Goal: Task Accomplishment & Management: Manage account settings

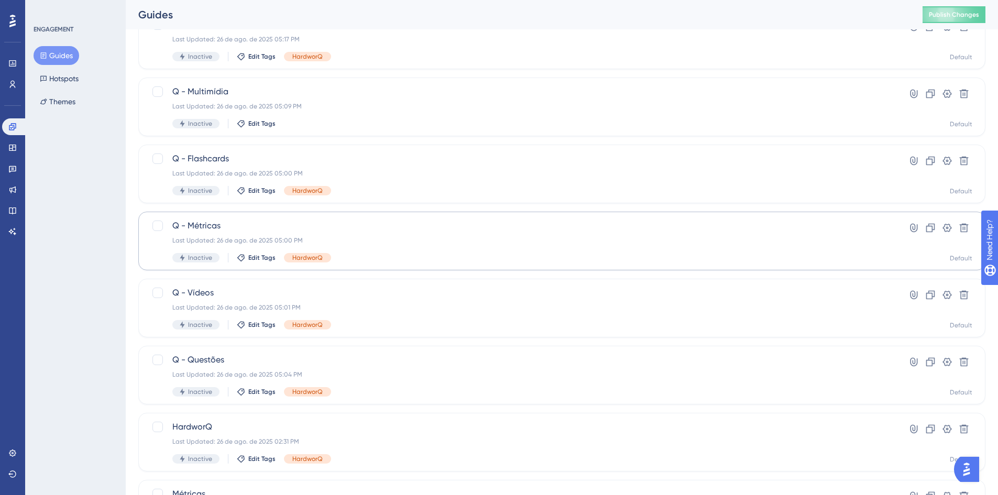
scroll to position [157, 0]
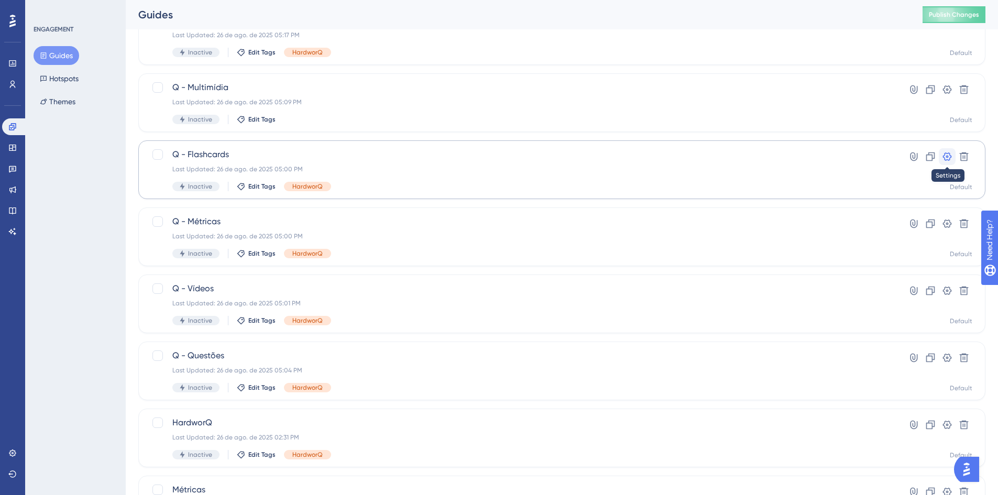
click at [944, 161] on icon at bounding box center [947, 156] width 10 height 10
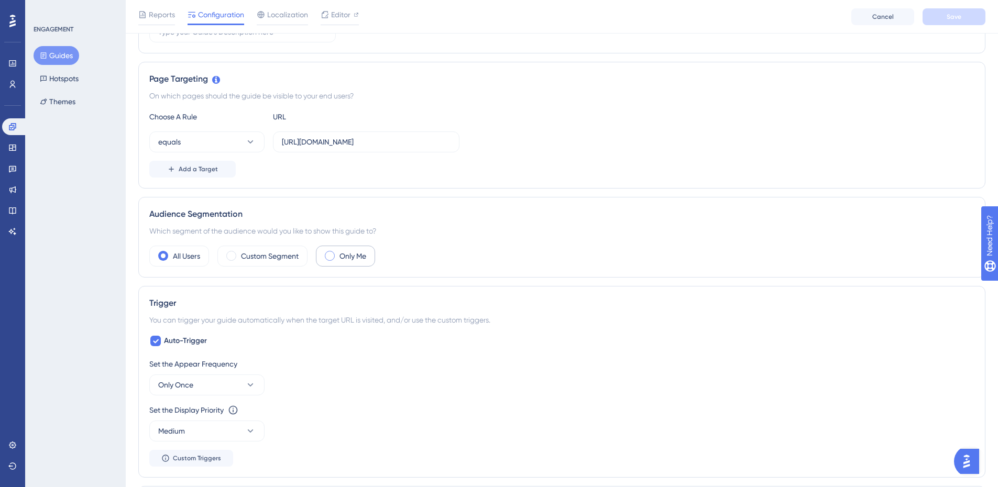
scroll to position [314, 0]
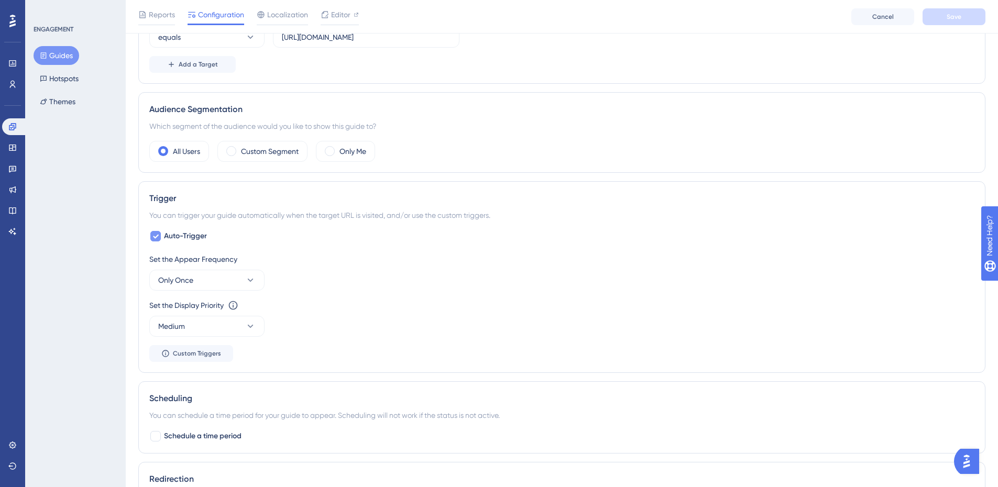
click at [156, 239] on icon at bounding box center [155, 236] width 6 height 8
checkbox input "false"
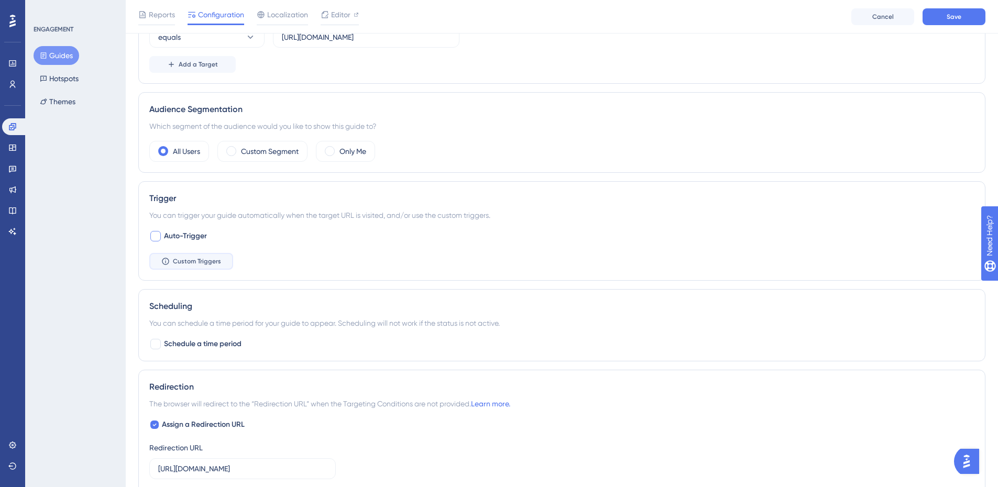
click at [173, 259] on button "Custom Triggers" at bounding box center [191, 261] width 84 height 17
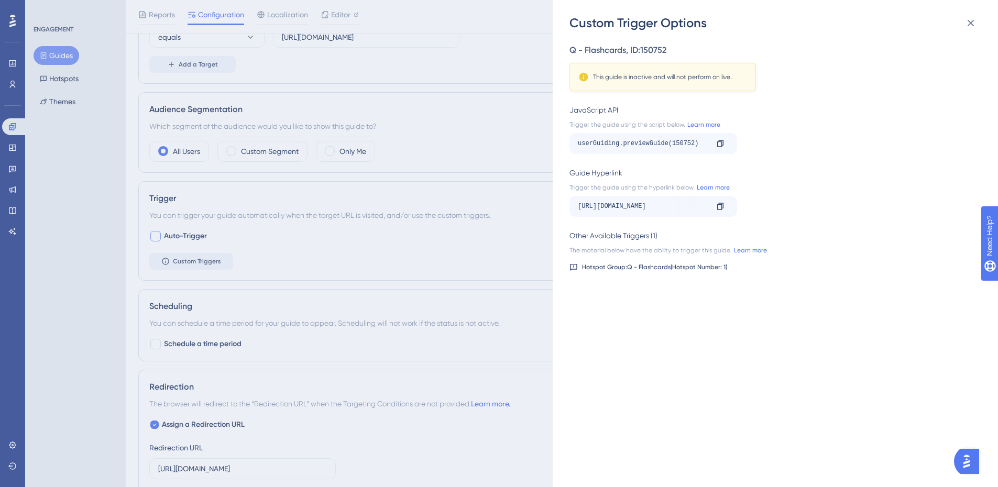
click at [0, 0] on div "Custom Trigger Options Q - Flashcards , ID: 150752 This guide is inactive and w…" at bounding box center [0, 0] width 0 height 0
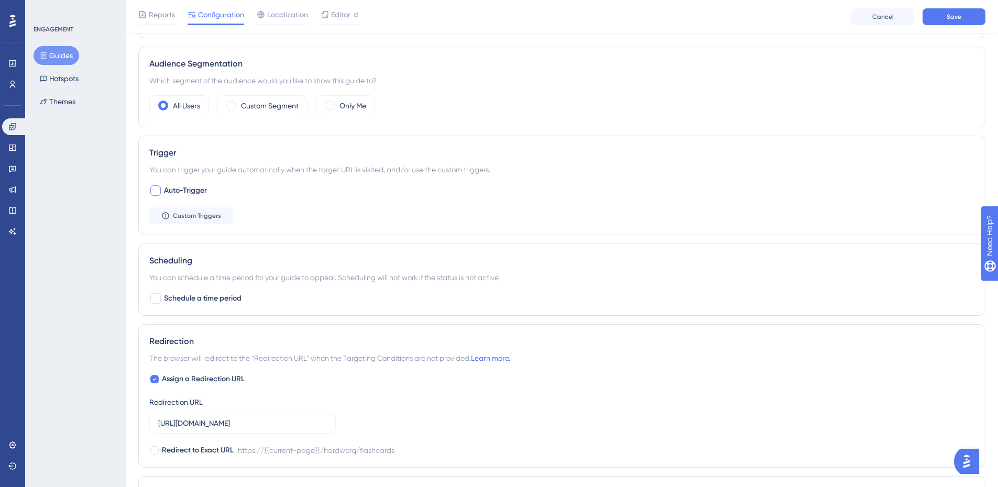
scroll to position [170, 0]
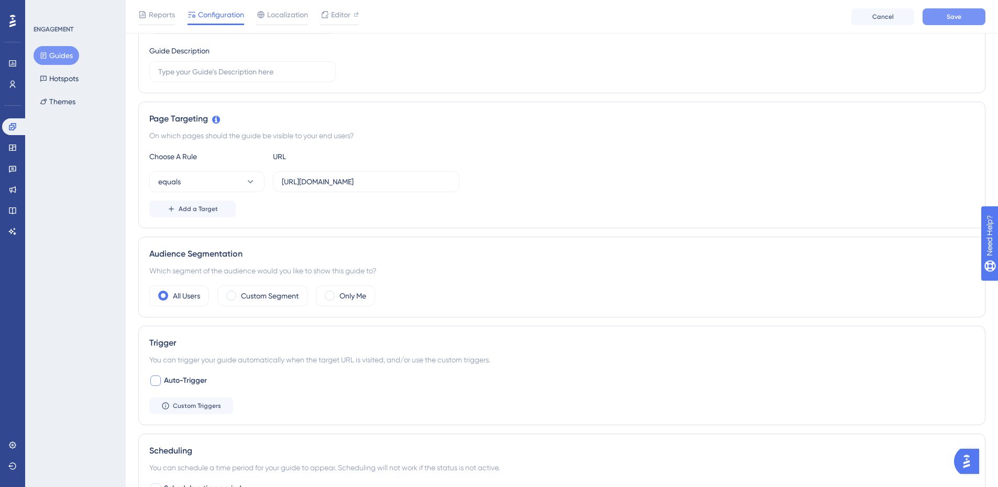
click at [956, 12] on button "Save" at bounding box center [954, 16] width 63 height 17
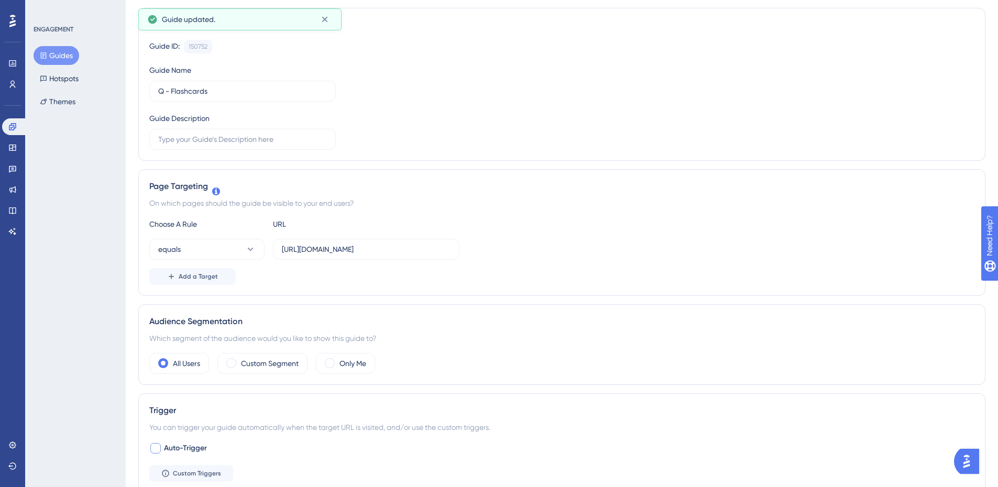
scroll to position [0, 0]
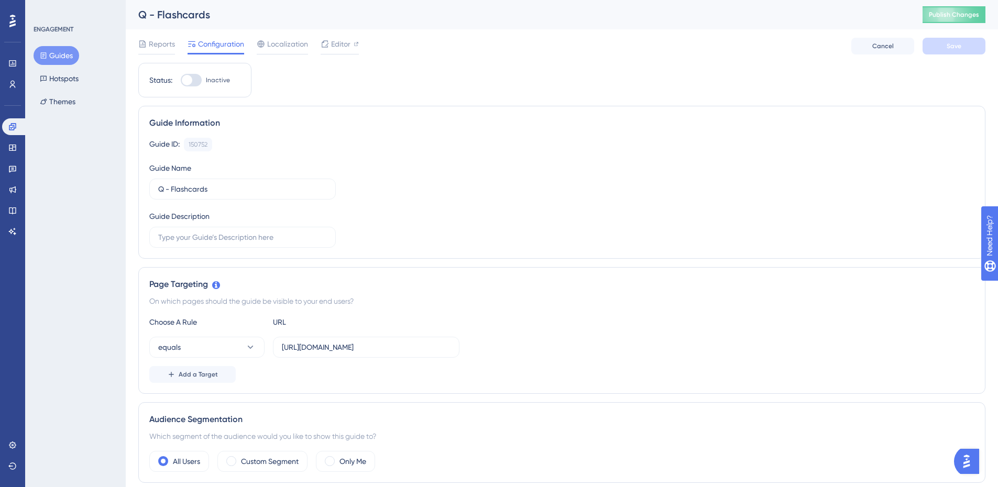
click at [57, 55] on button "Guides" at bounding box center [57, 55] width 46 height 19
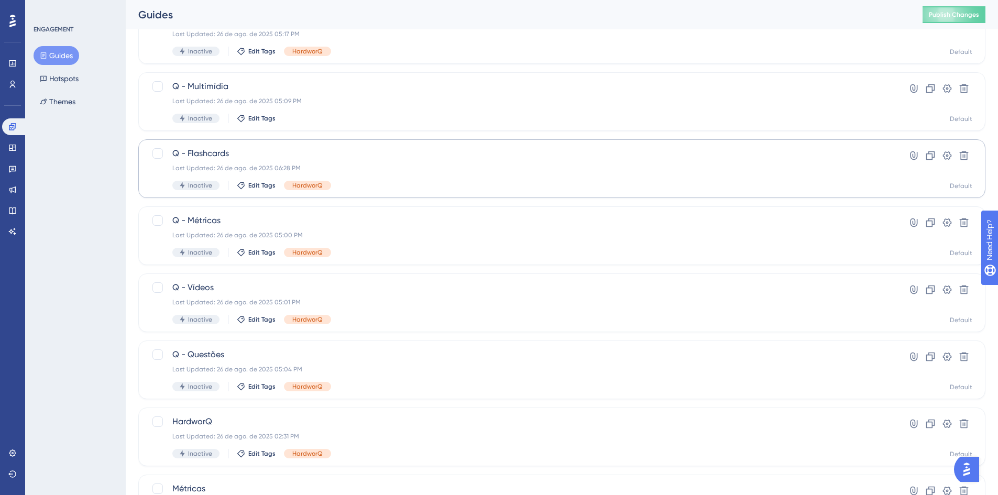
scroll to position [210, 0]
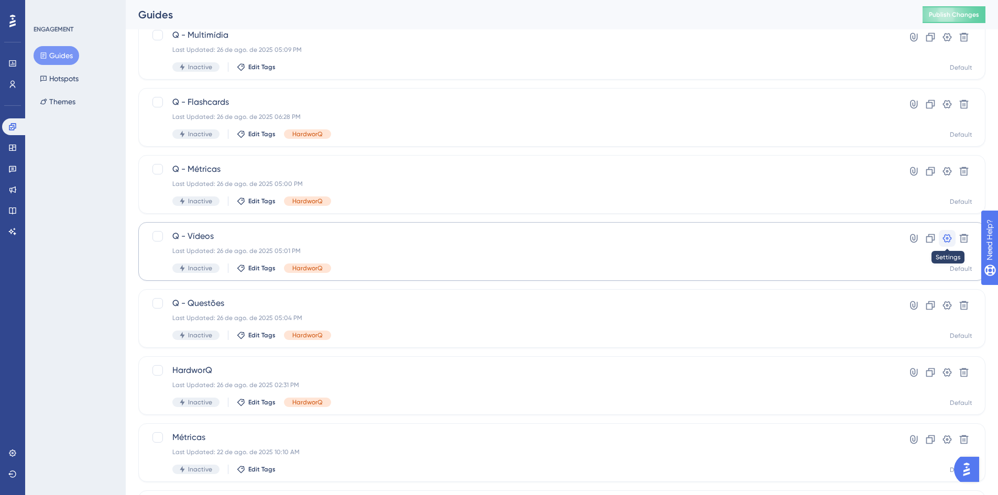
click at [943, 236] on icon at bounding box center [947, 238] width 10 height 10
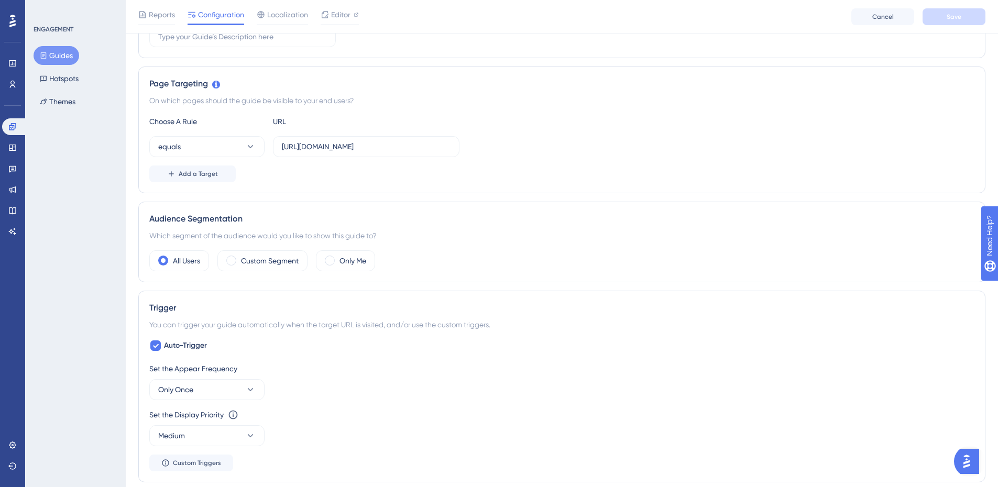
scroll to position [262, 0]
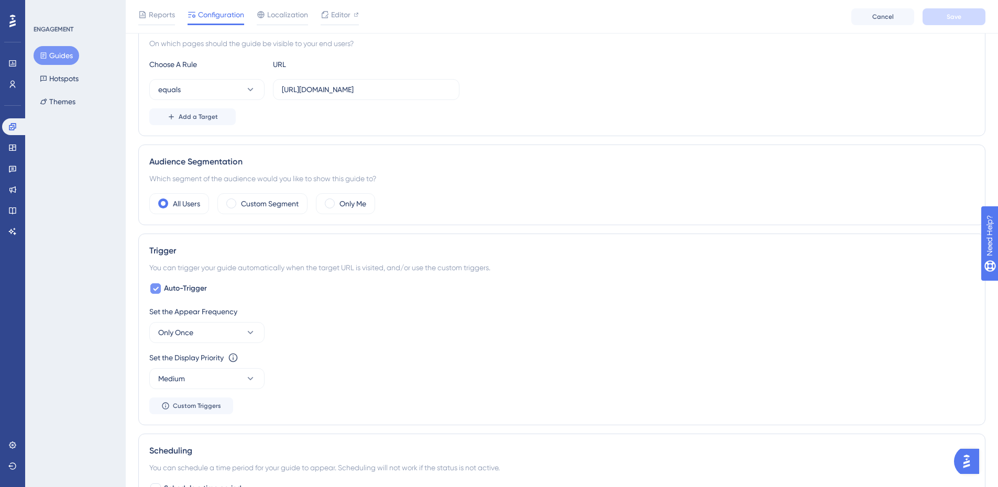
click at [159, 294] on div at bounding box center [155, 288] width 13 height 13
checkbox input "false"
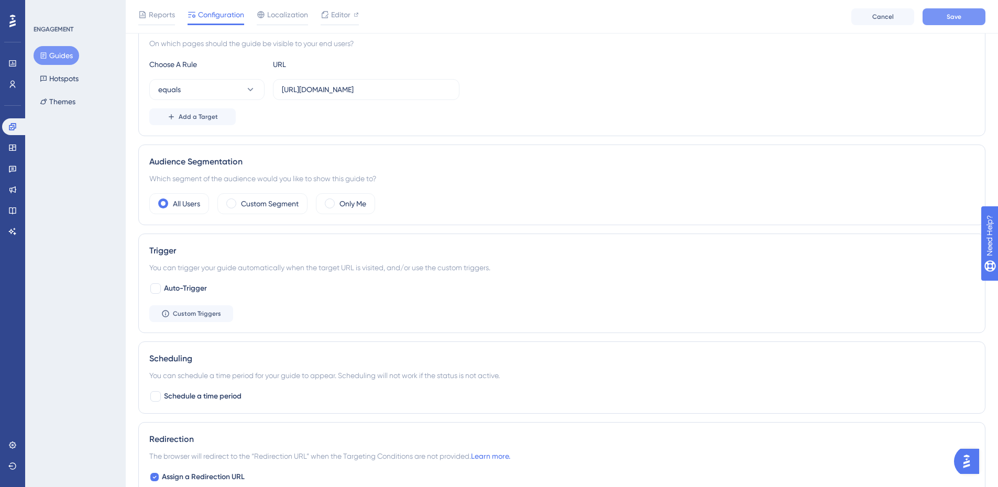
click at [946, 23] on button "Save" at bounding box center [954, 16] width 63 height 17
click at [45, 54] on icon at bounding box center [43, 55] width 7 height 7
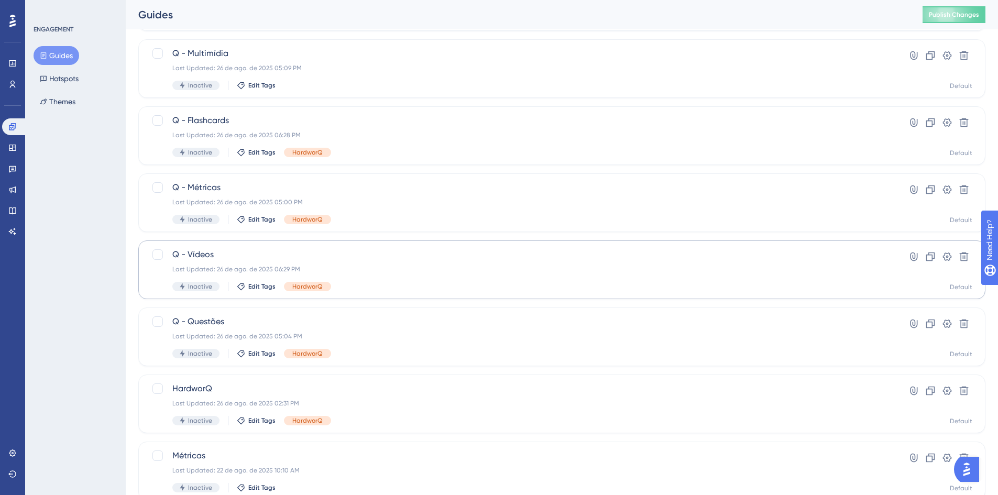
scroll to position [210, 0]
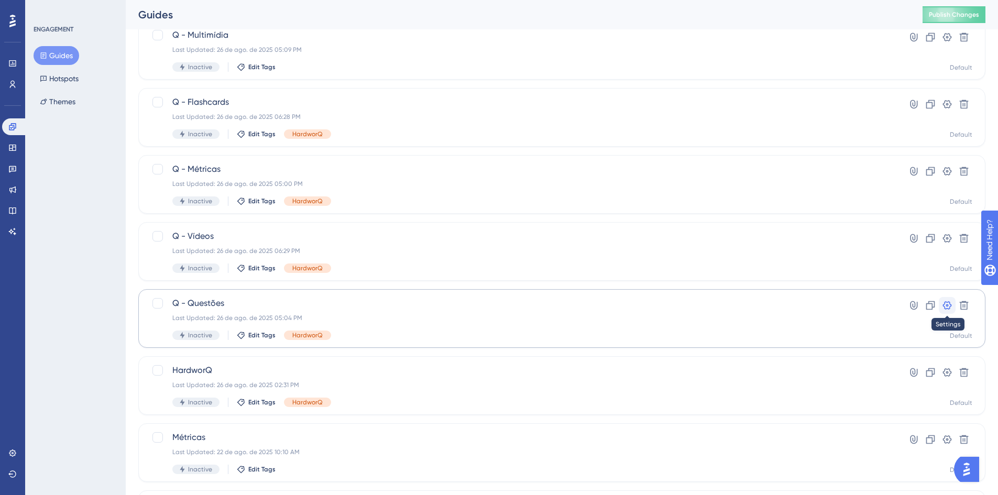
click at [946, 309] on icon at bounding box center [947, 305] width 9 height 8
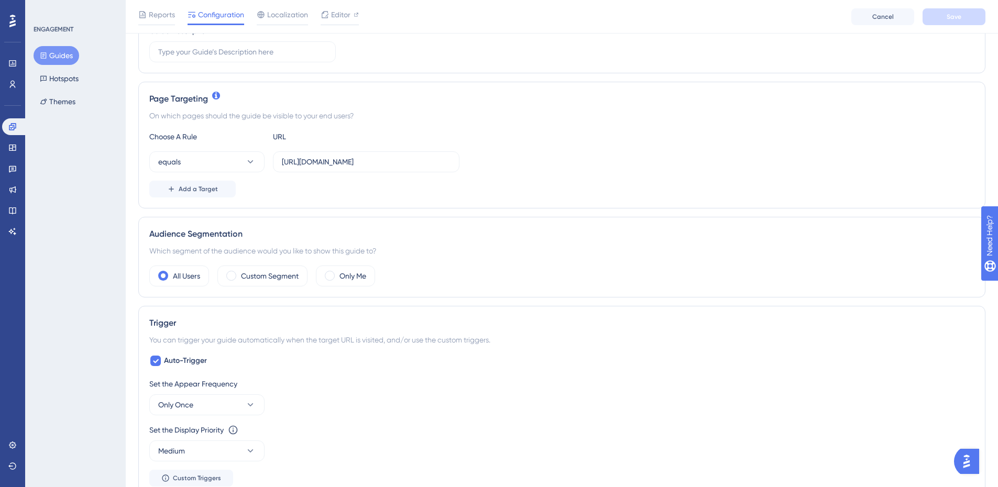
scroll to position [262, 0]
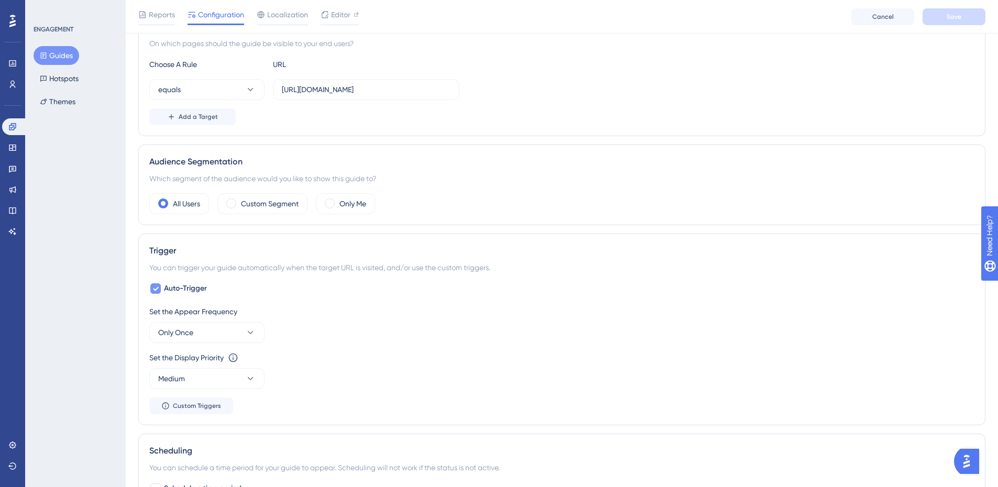
click at [155, 286] on icon at bounding box center [155, 289] width 6 height 8
checkbox input "false"
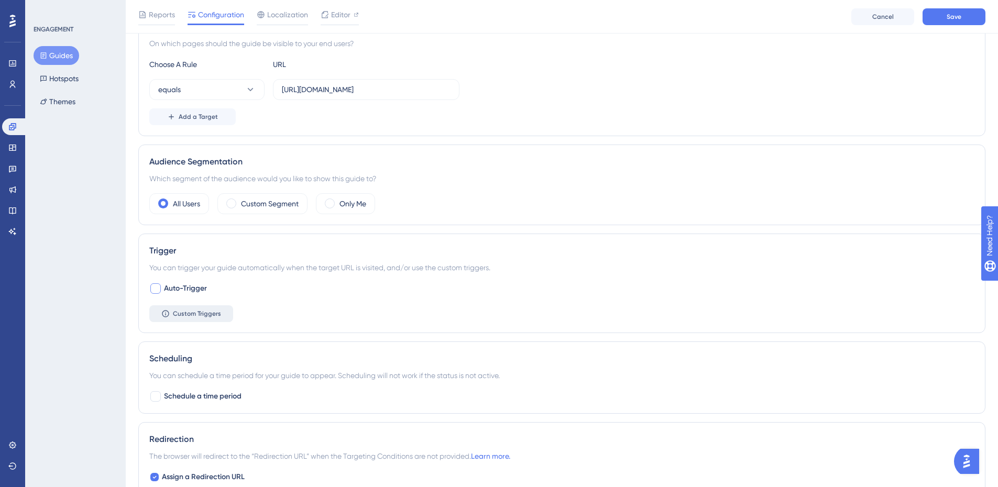
click at [214, 314] on span "Custom Triggers" at bounding box center [197, 314] width 48 height 8
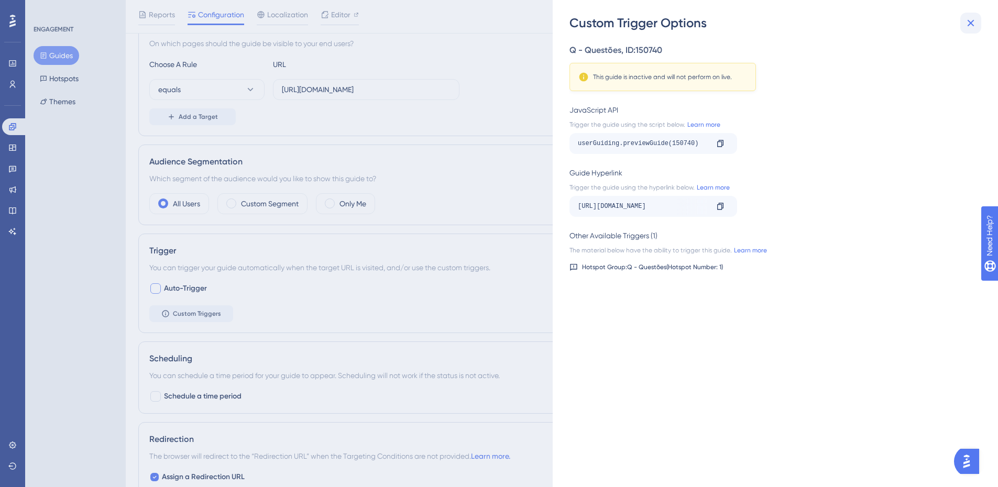
click at [971, 20] on icon at bounding box center [971, 23] width 13 height 13
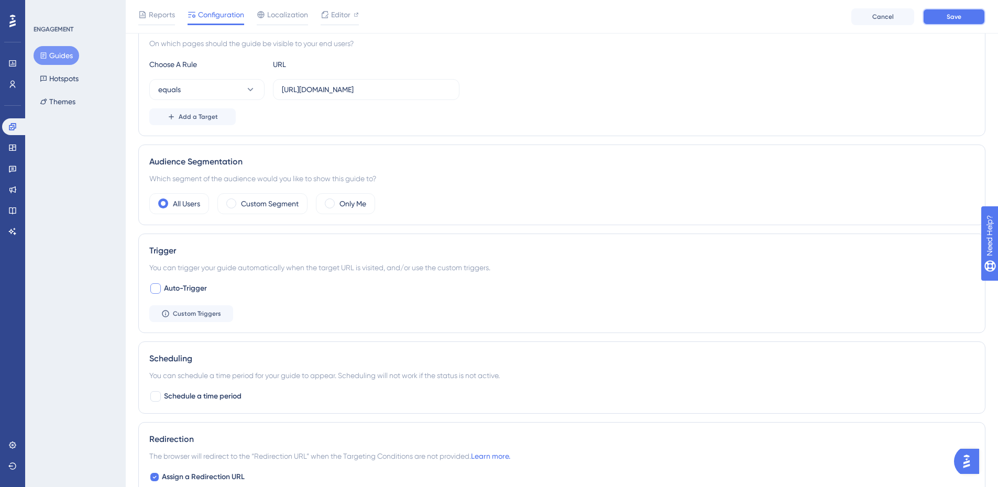
click at [965, 8] on button "Save" at bounding box center [954, 16] width 63 height 17
